Goal: Go to known website: Access a specific website the user already knows

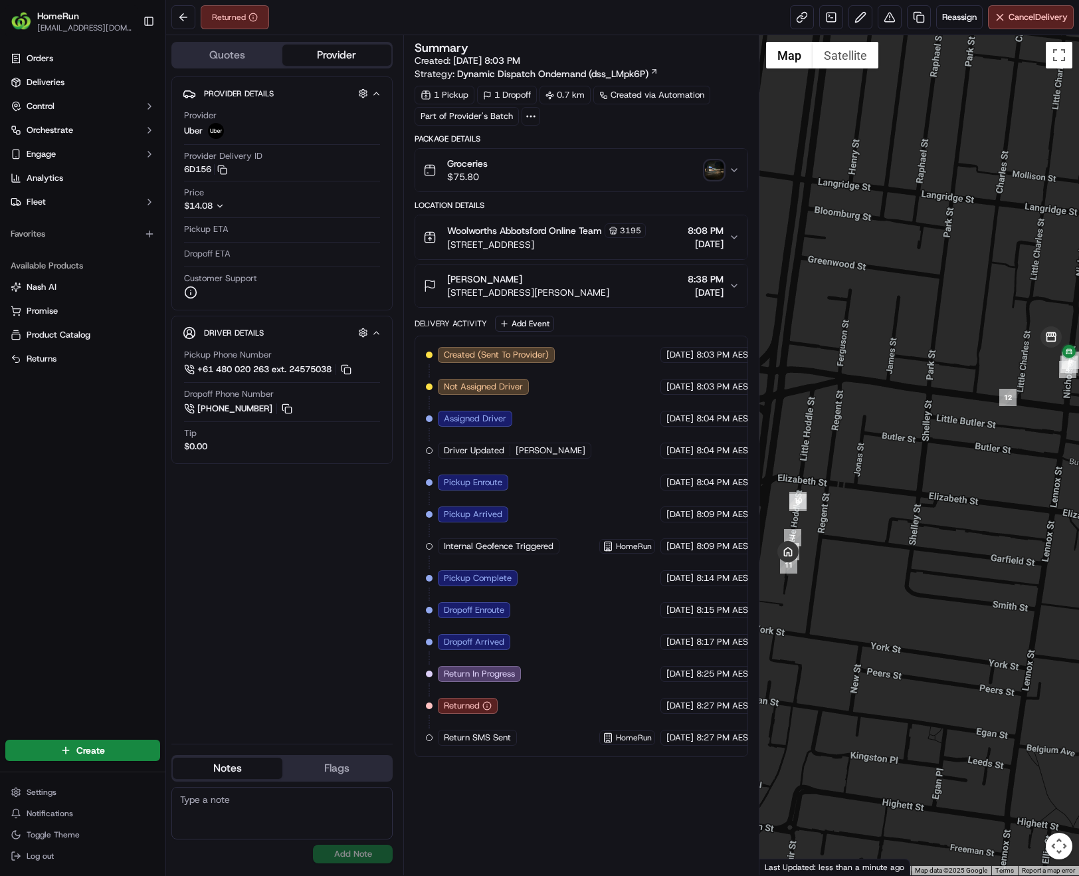
click at [58, 18] on span "HomeRun" at bounding box center [58, 15] width 42 height 13
click at [11, 23] on img "button" at bounding box center [21, 21] width 21 height 21
click at [23, 22] on img "button" at bounding box center [21, 21] width 21 height 21
